Goal: Find contact information: Find contact information

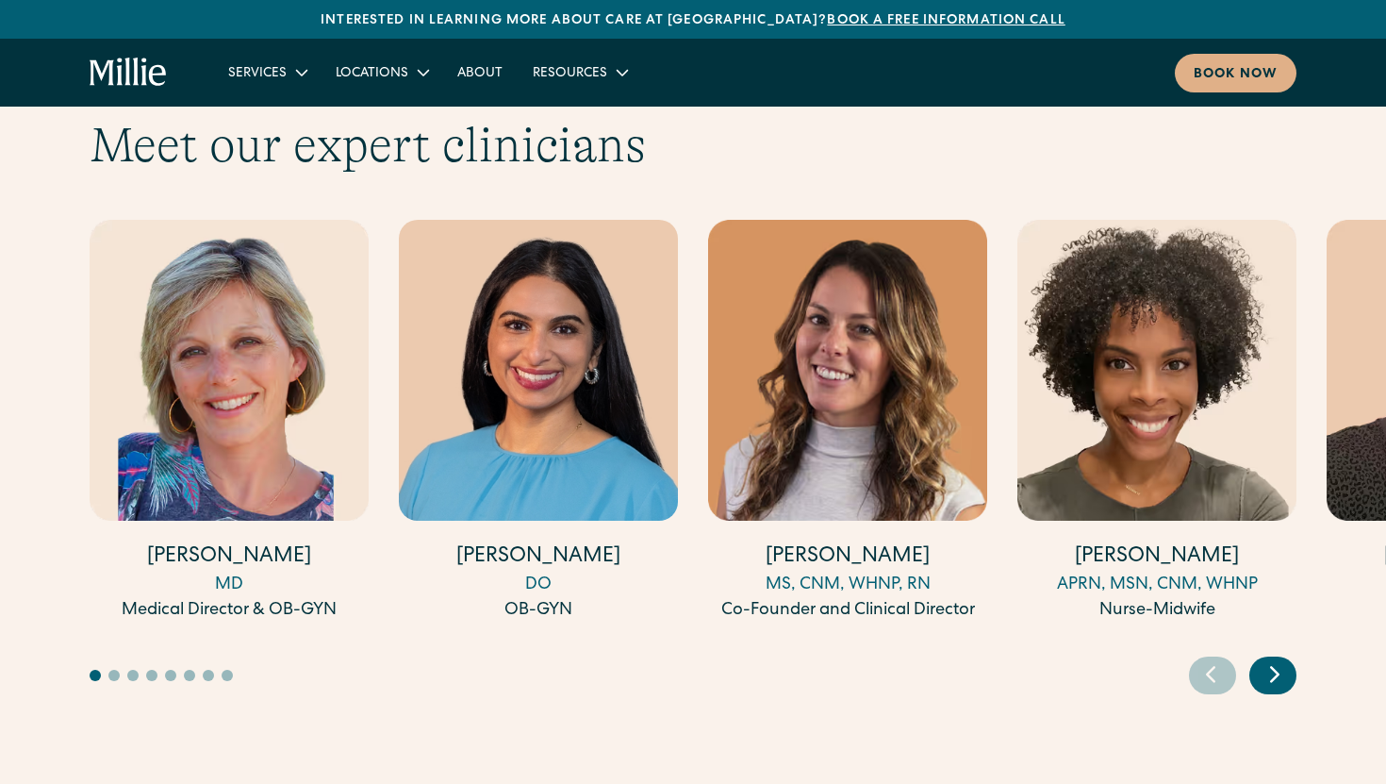
scroll to position [5831, 0]
click at [1285, 658] on icon "Next slide" at bounding box center [1275, 672] width 28 height 29
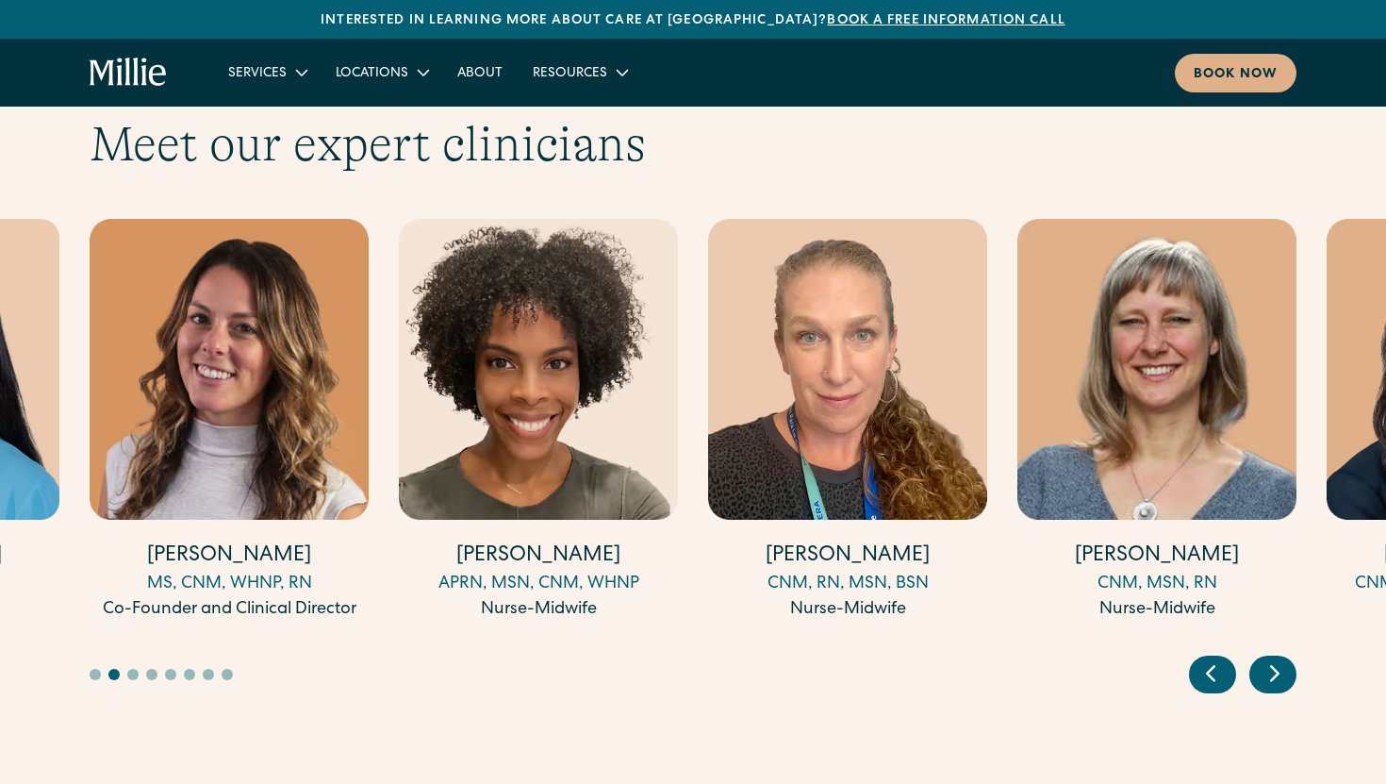
click at [1285, 658] on icon "Next slide" at bounding box center [1275, 672] width 28 height 29
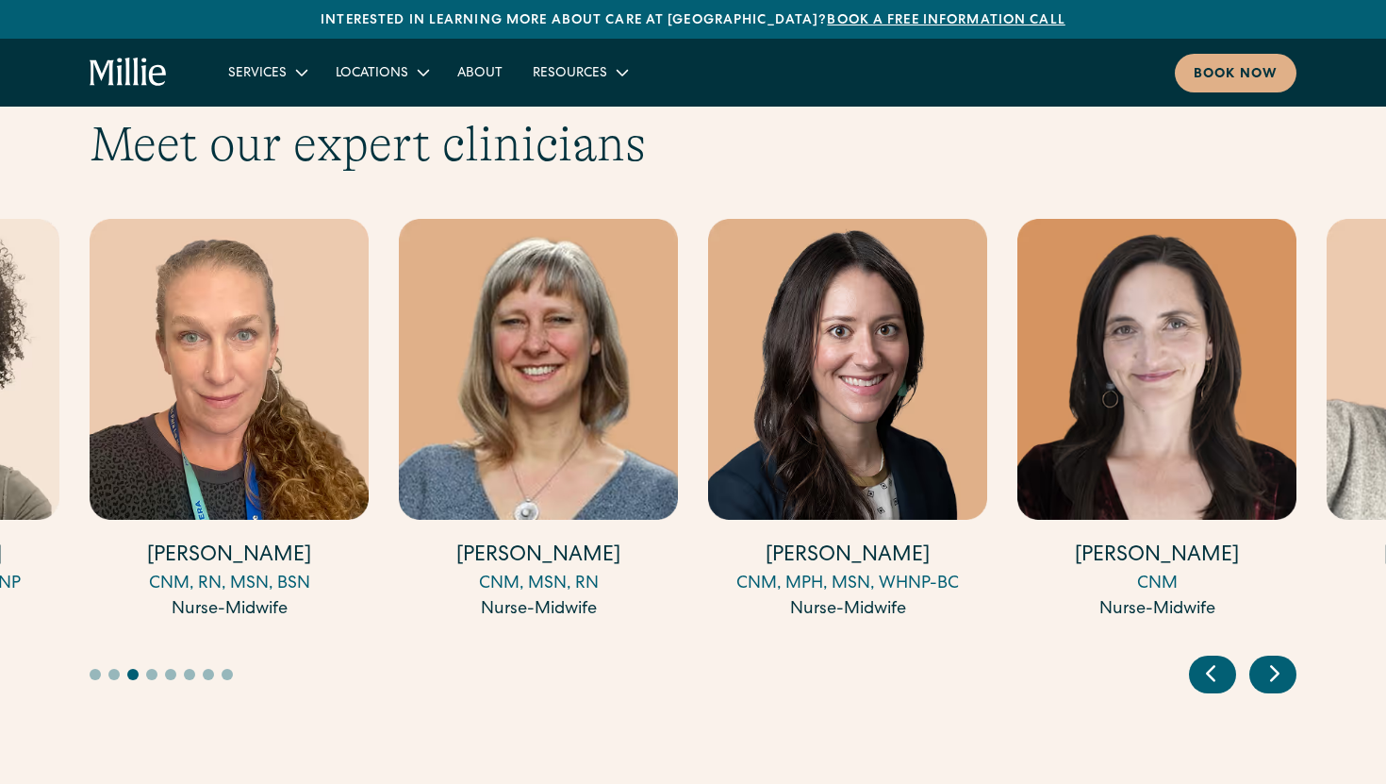
click at [1285, 658] on icon "Next slide" at bounding box center [1275, 672] width 28 height 29
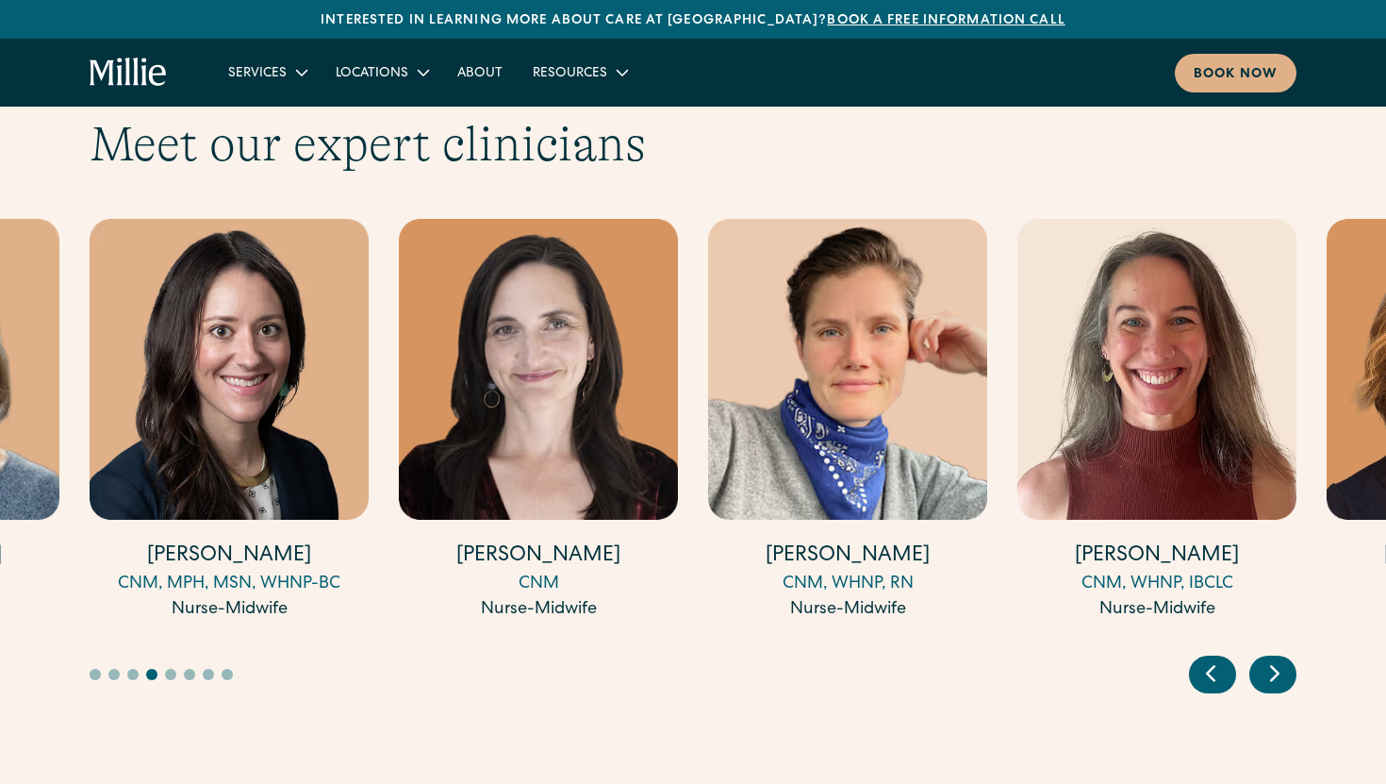
click at [1285, 658] on icon "Next slide" at bounding box center [1275, 672] width 28 height 29
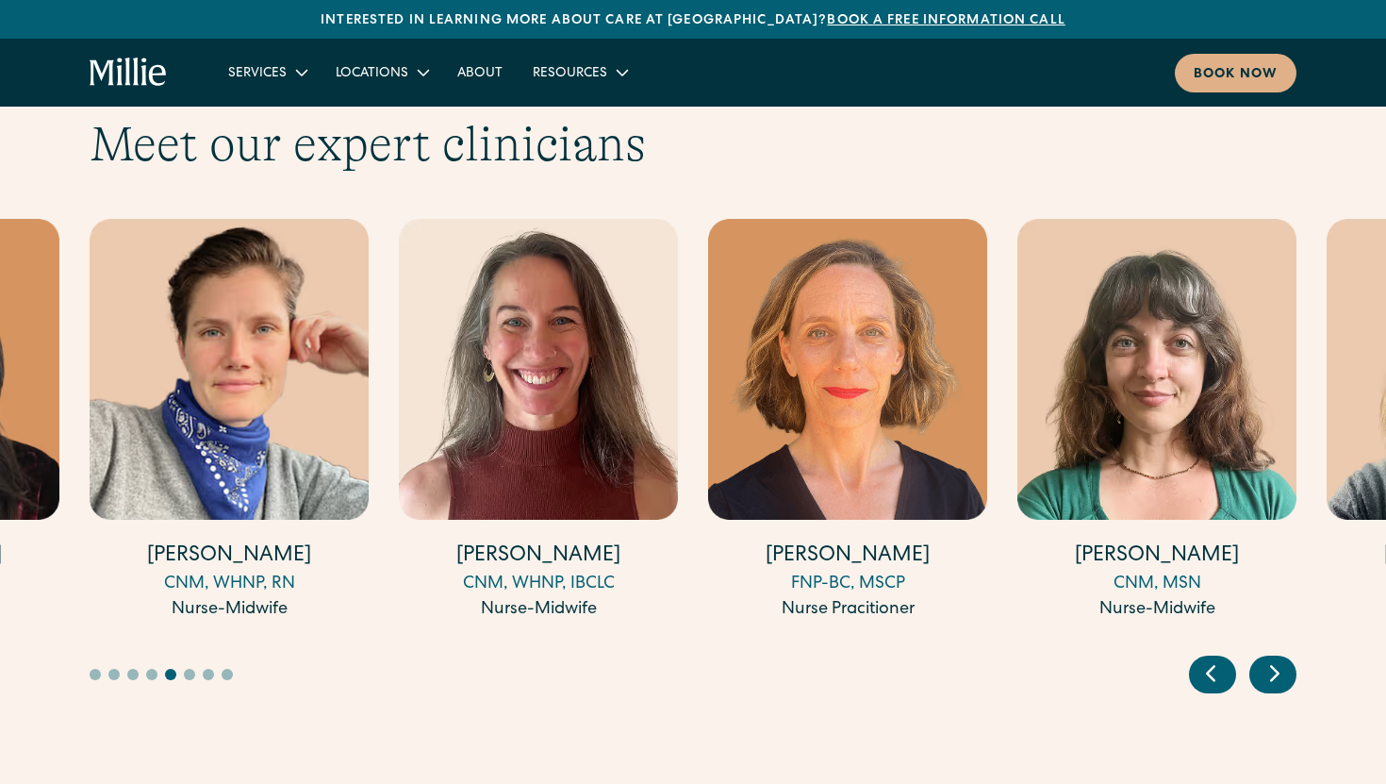
click at [1285, 658] on icon "Next slide" at bounding box center [1275, 672] width 28 height 29
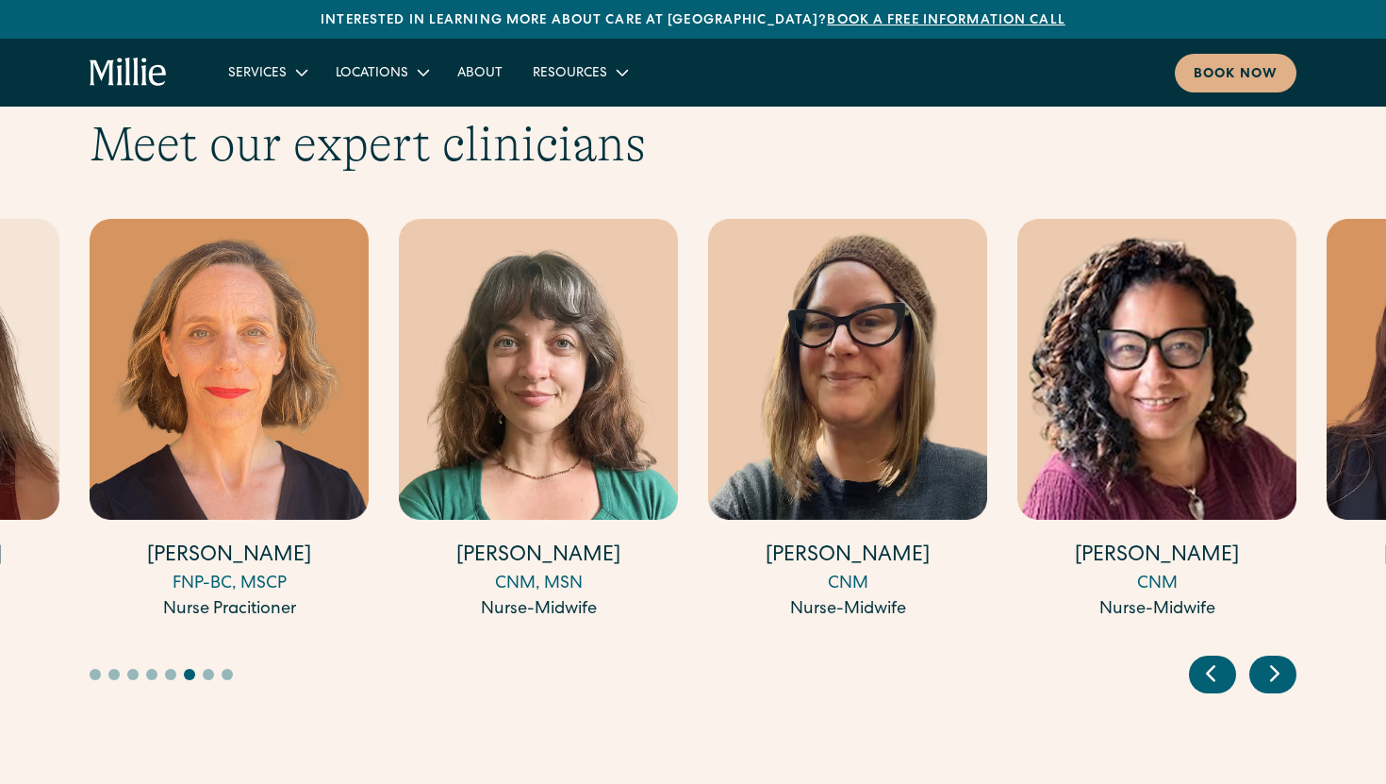
click at [1285, 658] on icon "Next slide" at bounding box center [1275, 672] width 28 height 29
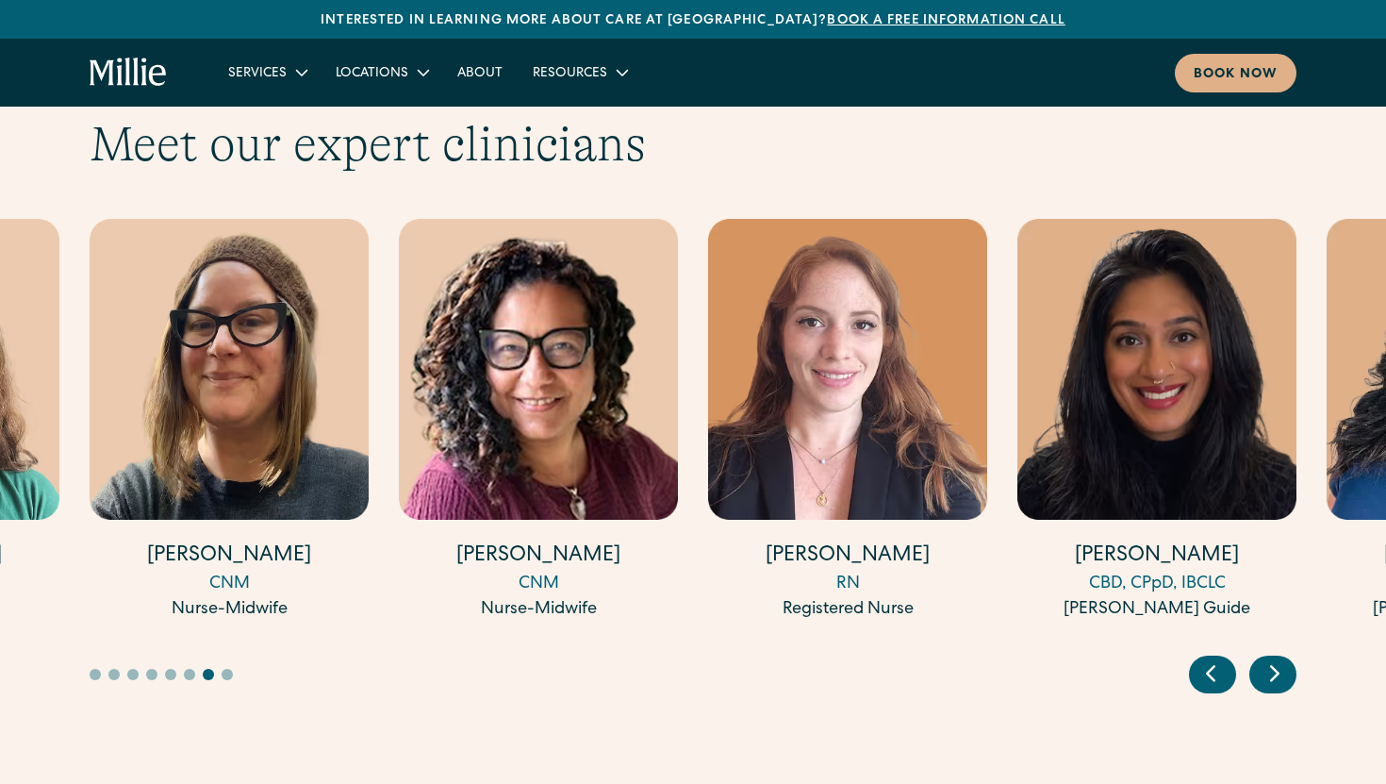
click at [1285, 658] on icon "Next slide" at bounding box center [1275, 672] width 28 height 29
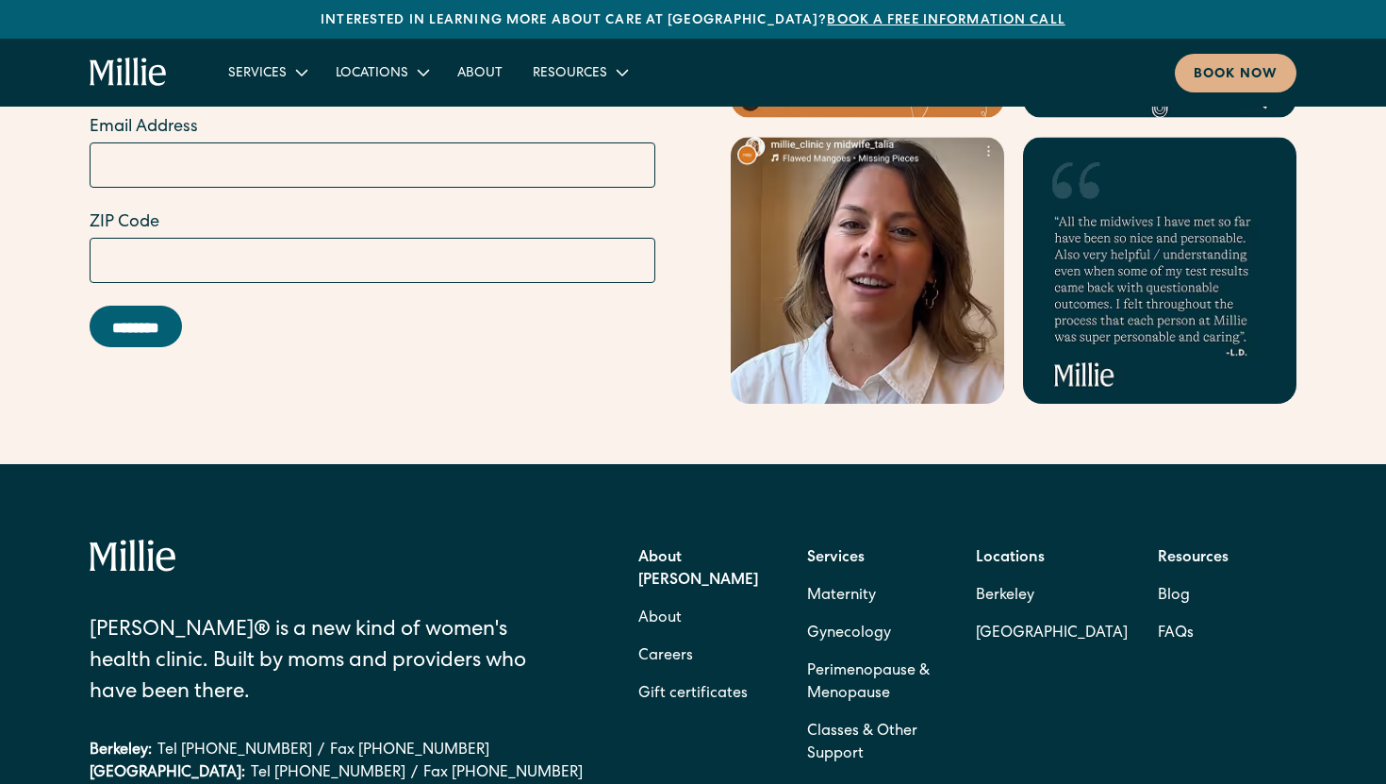
scroll to position [8161, 0]
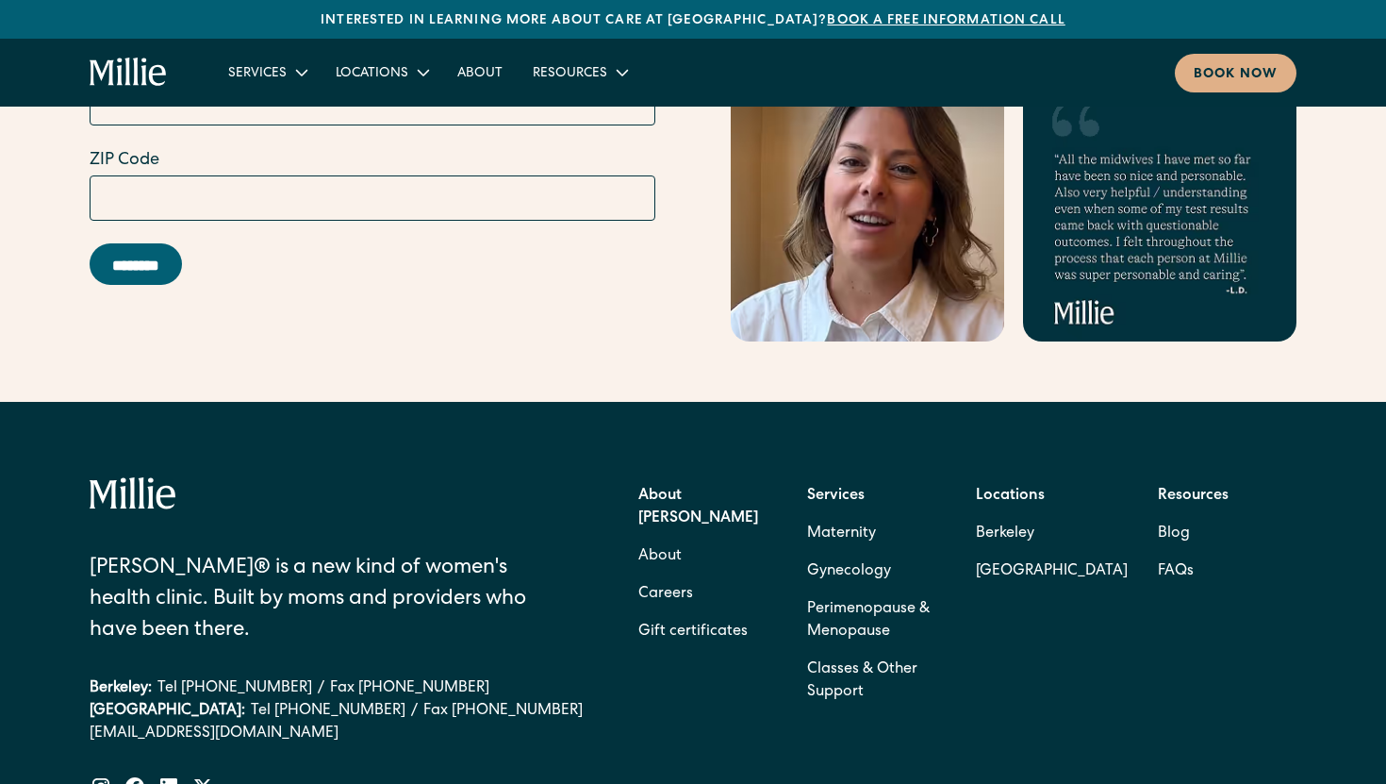
click at [263, 722] on link "[EMAIL_ADDRESS][DOMAIN_NAME]" at bounding box center [336, 733] width 493 height 23
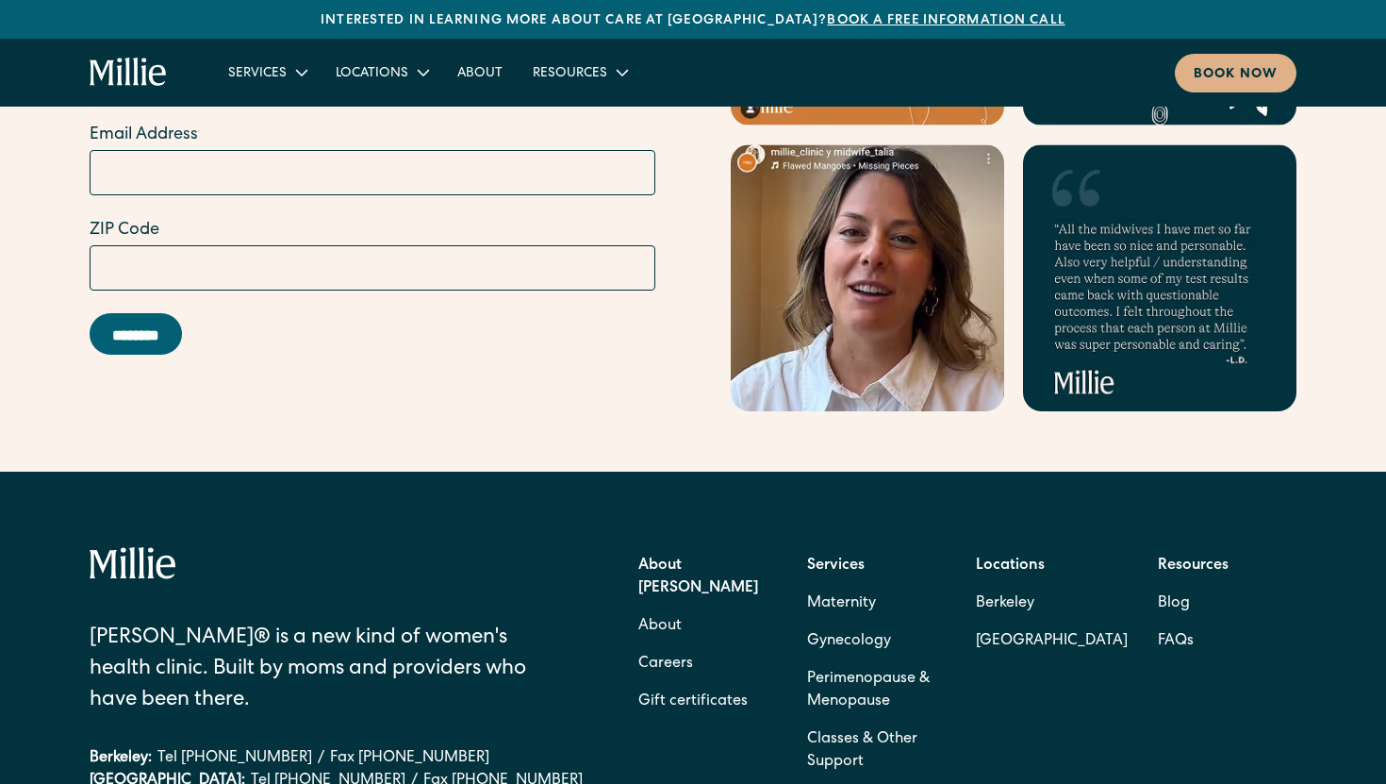
scroll to position [8309, 0]
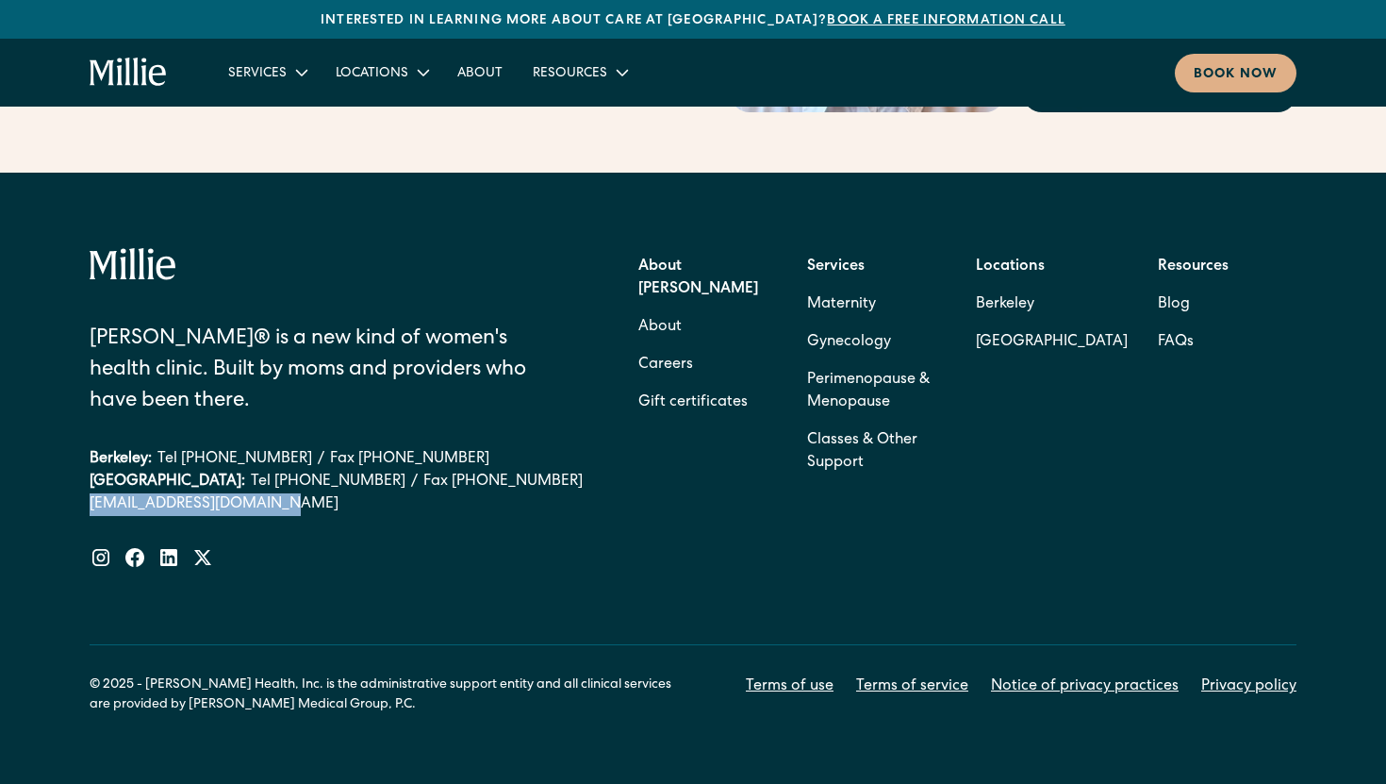
drag, startPoint x: 85, startPoint y: 456, endPoint x: 259, endPoint y: 453, distance: 174.5
click at [259, 453] on div "[PERSON_NAME]® is a new kind of women's health clinic. Built by moms and provid…" at bounding box center [693, 482] width 1386 height 618
copy link "[EMAIL_ADDRESS][DOMAIN_NAME]"
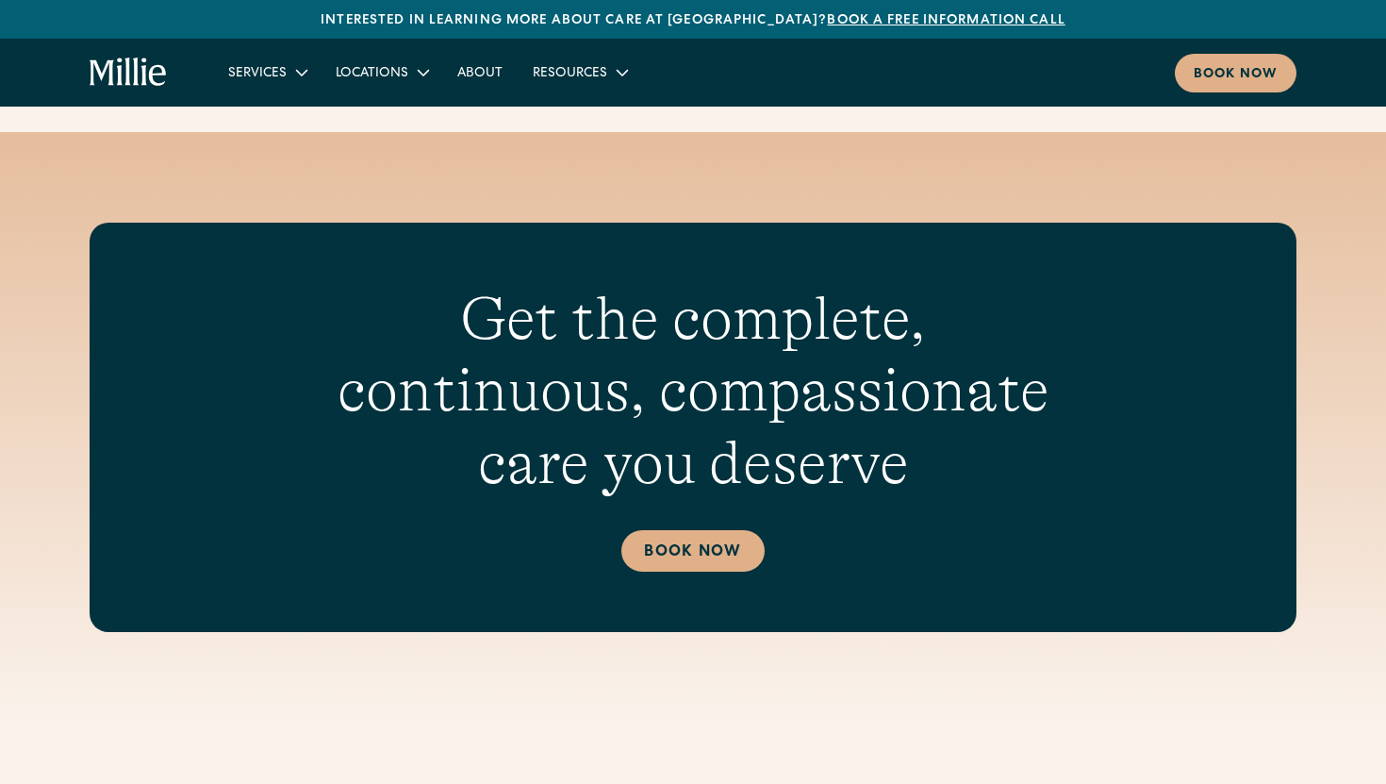
scroll to position [7037, 0]
